Goal: Task Accomplishment & Management: Use online tool/utility

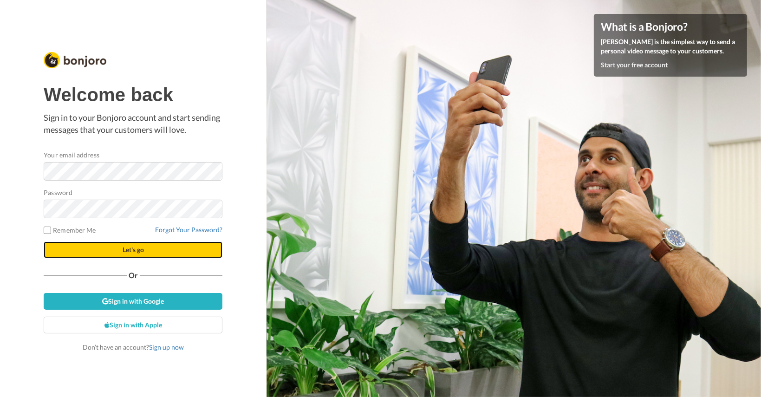
click at [172, 252] on button "Let's go" at bounding box center [133, 250] width 179 height 17
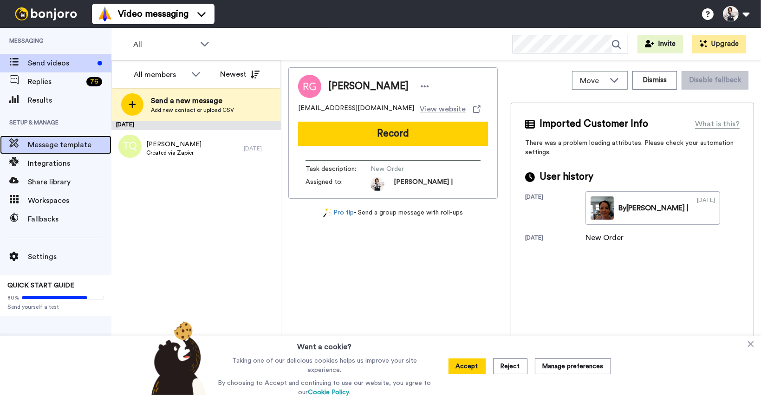
click at [61, 147] on span "Message template" at bounding box center [70, 144] width 84 height 11
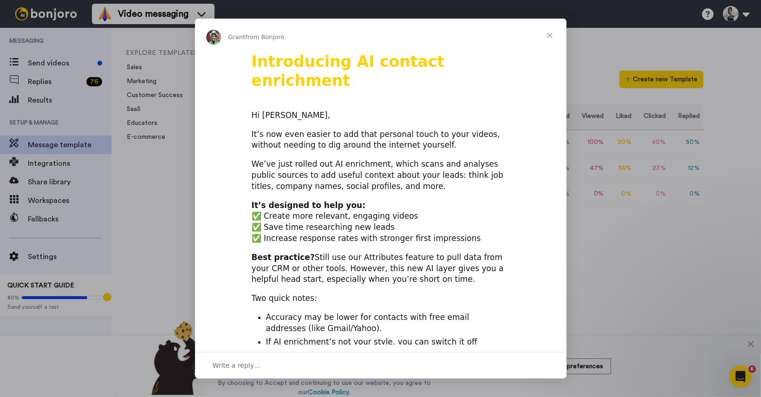
click at [552, 34] on span "Close" at bounding box center [549, 35] width 33 height 33
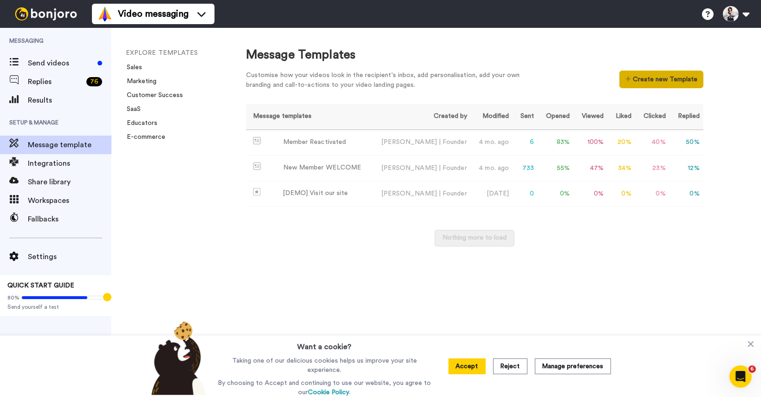
click at [661, 78] on button "Create new Template" at bounding box center [662, 80] width 84 height 18
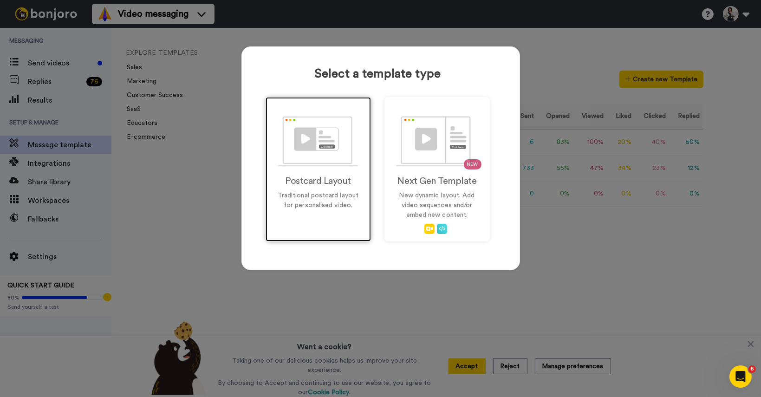
click at [309, 182] on h2 "Postcard Layout" at bounding box center [318, 181] width 86 height 10
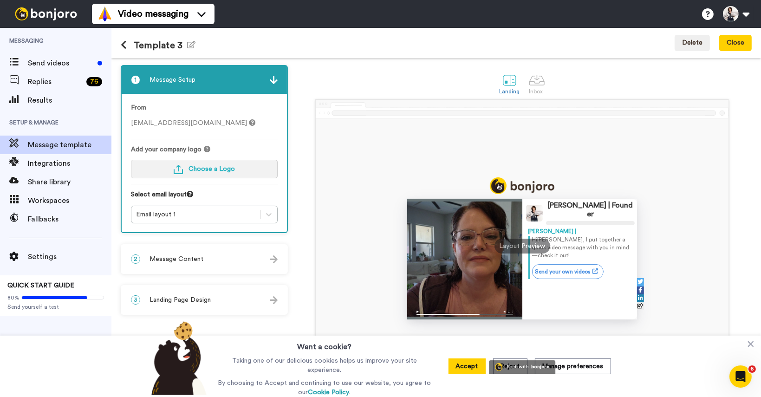
click at [219, 169] on span "Choose a Logo" at bounding box center [212, 169] width 46 height 7
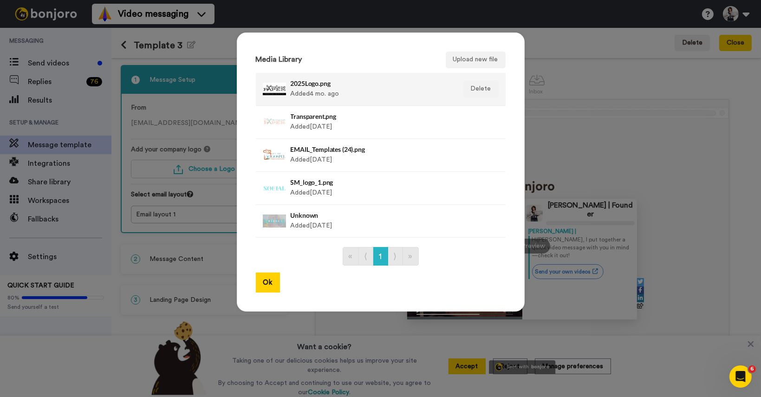
click at [393, 95] on div "2025Logo.png Added 4 mo. ago" at bounding box center [371, 89] width 160 height 23
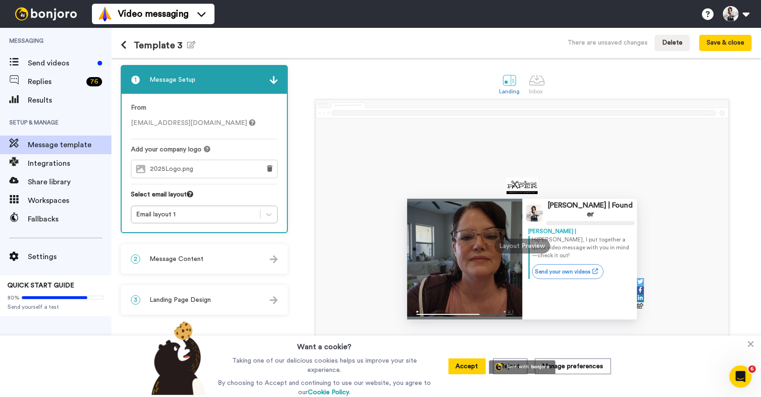
click at [234, 258] on div "2 Message Content" at bounding box center [204, 259] width 165 height 28
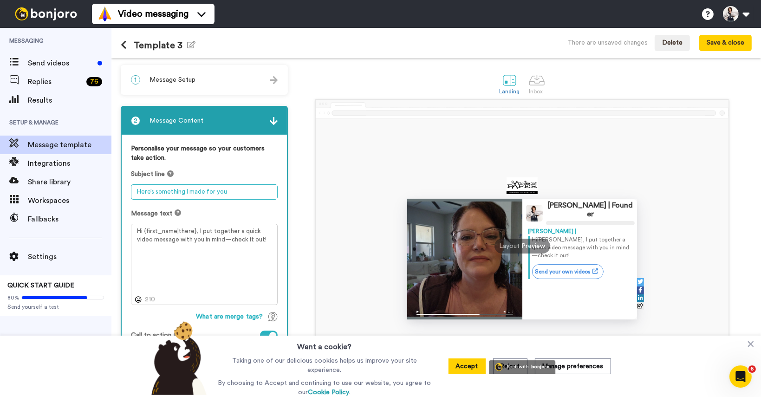
drag, startPoint x: 239, startPoint y: 190, endPoint x: 132, endPoint y: 191, distance: 106.8
click at [132, 191] on textarea "Here’s something I made for you" at bounding box center [204, 191] width 147 height 15
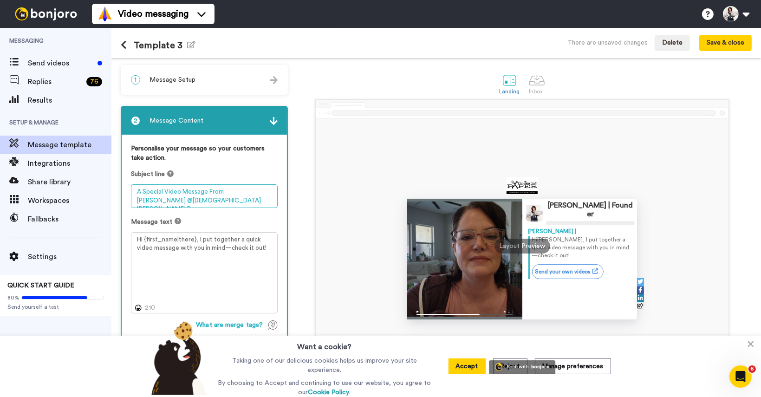
type textarea "A Special Video Message From Melanie @Christian Craft Paper"
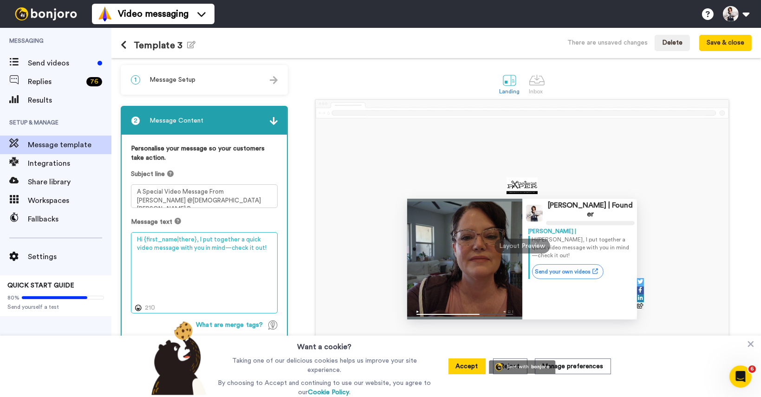
drag, startPoint x: 255, startPoint y: 249, endPoint x: 197, endPoint y: 239, distance: 58.5
click at [197, 239] on textarea "Hi {first_name|there}, I put together a quick video message with you in mind—ch…" at bounding box center [204, 273] width 147 height 82
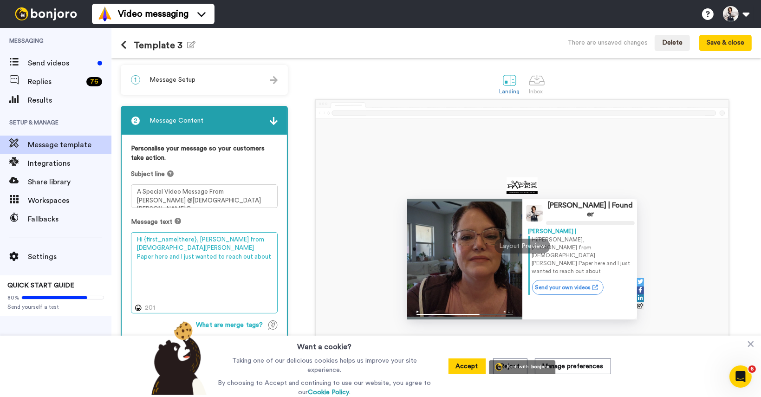
click at [221, 240] on textarea "Hi {first_name|there}, Melanie from Christian Craft Paper here and I just wante…" at bounding box center [204, 273] width 147 height 82
type textarea "Hi {first_name|there}, Melanie here from Christian Craft Paper here and I just …"
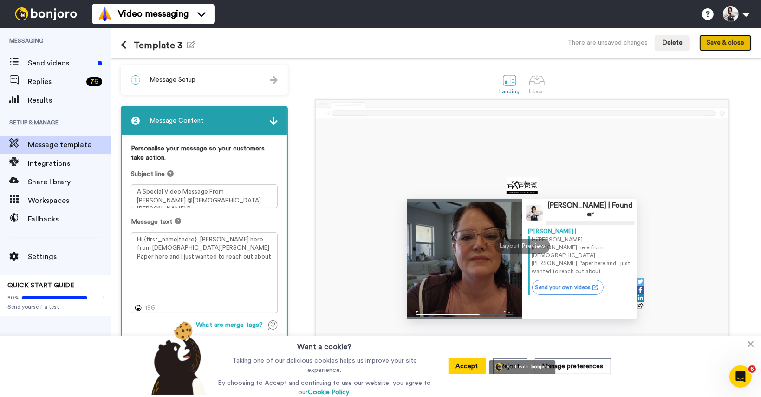
click at [727, 46] on button "Save & close" at bounding box center [726, 43] width 52 height 17
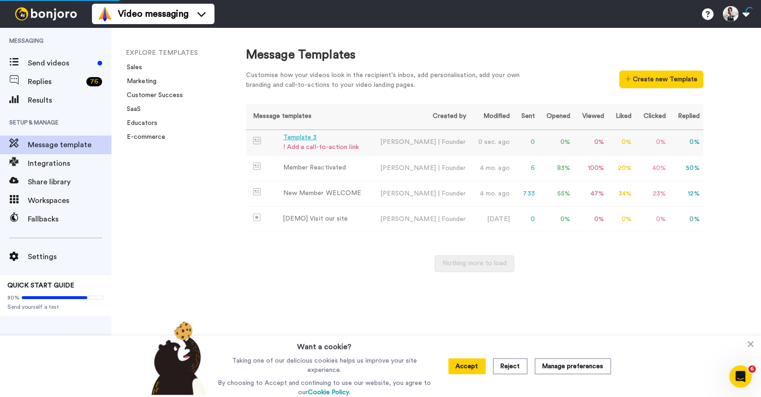
click at [301, 139] on div "Template 3" at bounding box center [321, 138] width 76 height 10
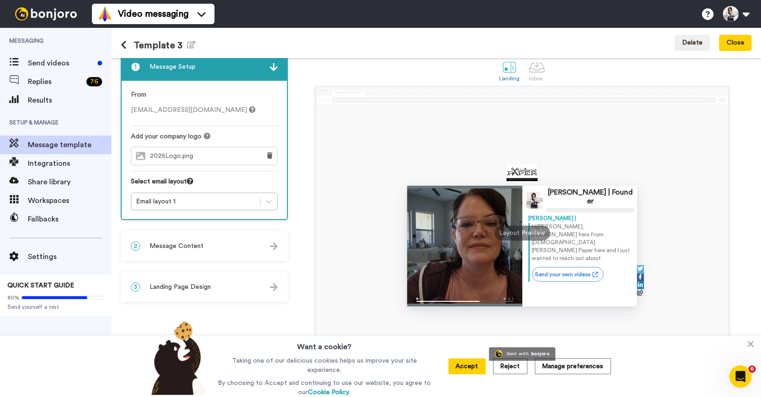
scroll to position [19, 0]
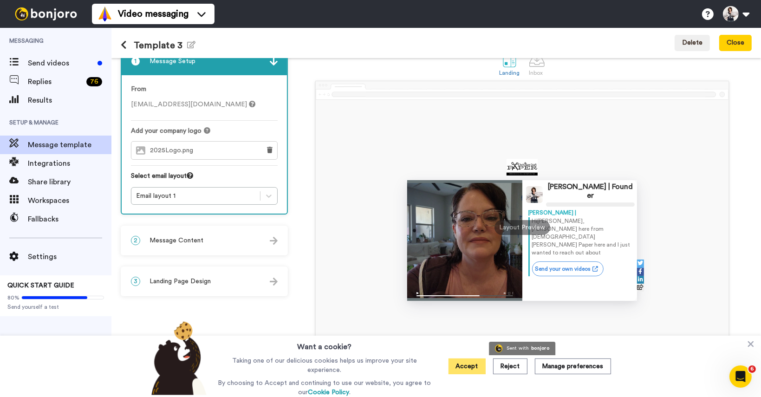
click at [466, 368] on button "Accept" at bounding box center [467, 367] width 37 height 16
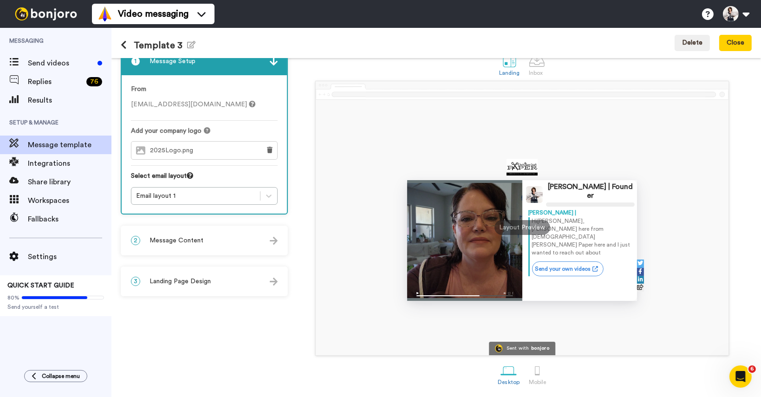
click at [195, 238] on span "Message Content" at bounding box center [177, 240] width 54 height 9
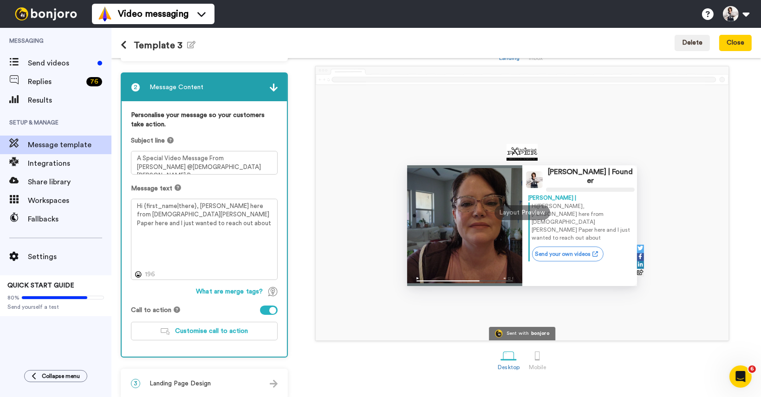
scroll to position [40, 0]
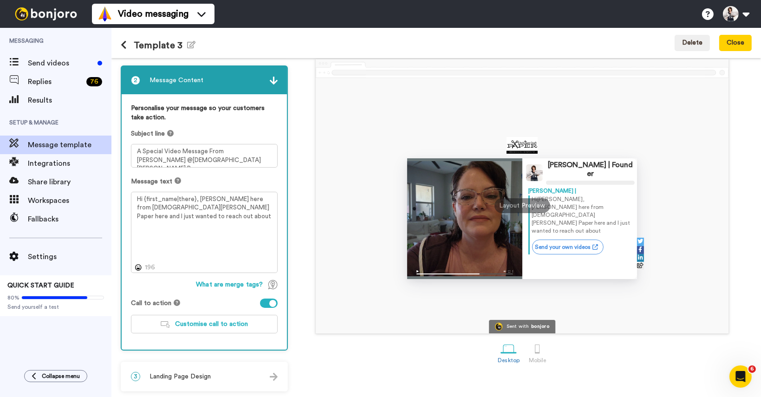
click at [273, 301] on div at bounding box center [272, 303] width 7 height 7
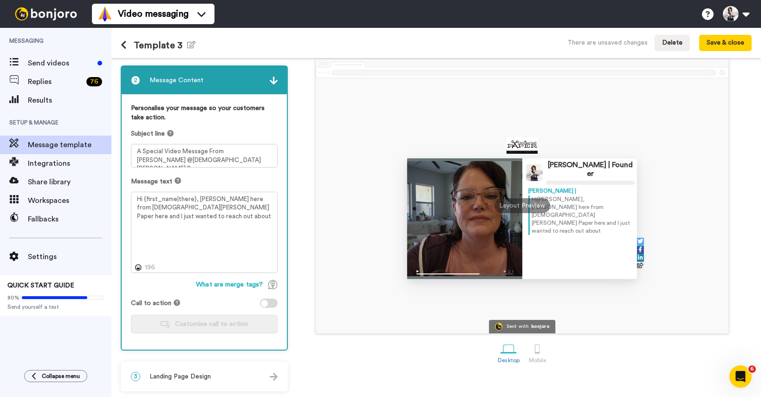
click at [203, 376] on span "Landing Page Design" at bounding box center [180, 376] width 61 height 9
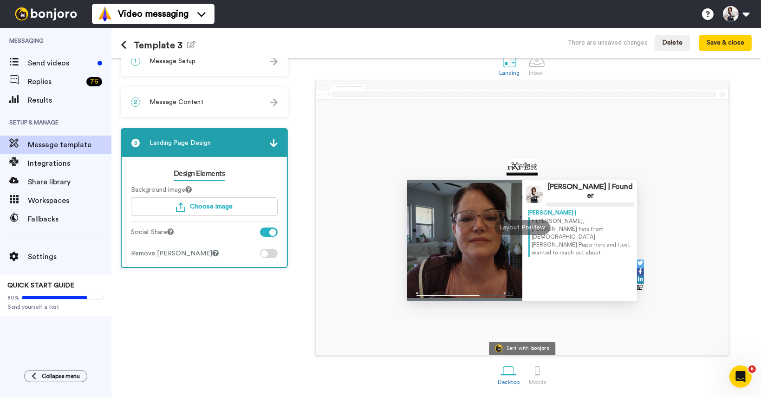
scroll to position [19, 0]
click at [273, 229] on div at bounding box center [272, 232] width 7 height 7
click at [263, 252] on div at bounding box center [264, 253] width 7 height 7
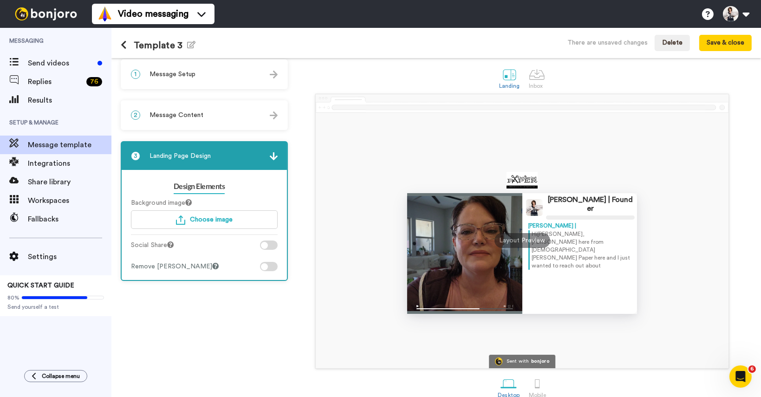
scroll to position [0, 0]
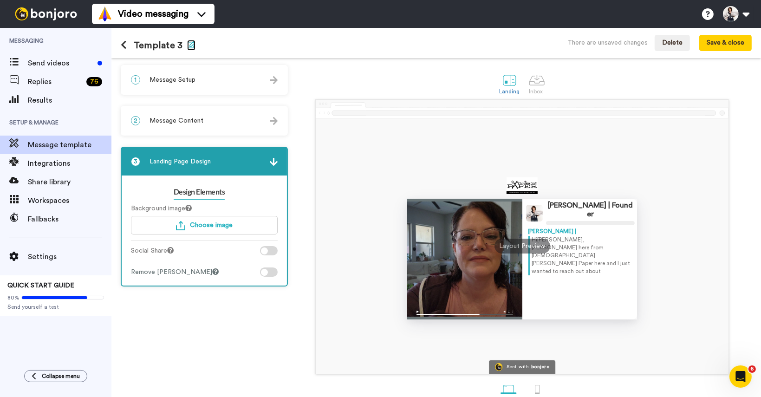
click at [187, 46] on icon "button" at bounding box center [191, 44] width 8 height 7
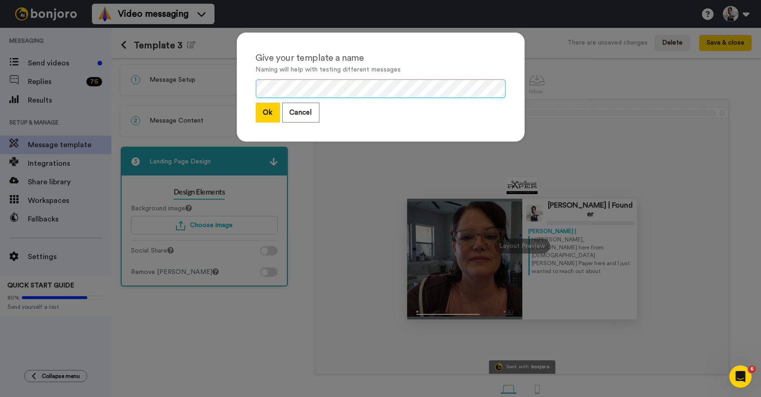
click at [242, 85] on div "Give your template a name Naming will help with testing different messages Ok C…" at bounding box center [381, 87] width 288 height 109
click at [262, 111] on button "Ok" at bounding box center [268, 113] width 24 height 20
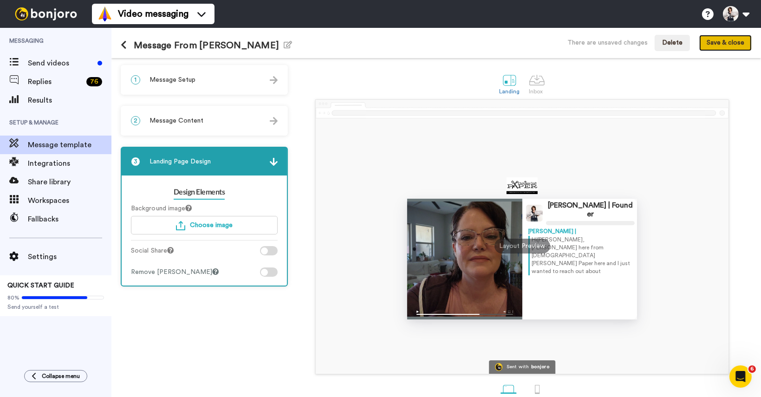
click at [722, 43] on button "Save & close" at bounding box center [726, 43] width 52 height 17
